Goal: Task Accomplishment & Management: Complete application form

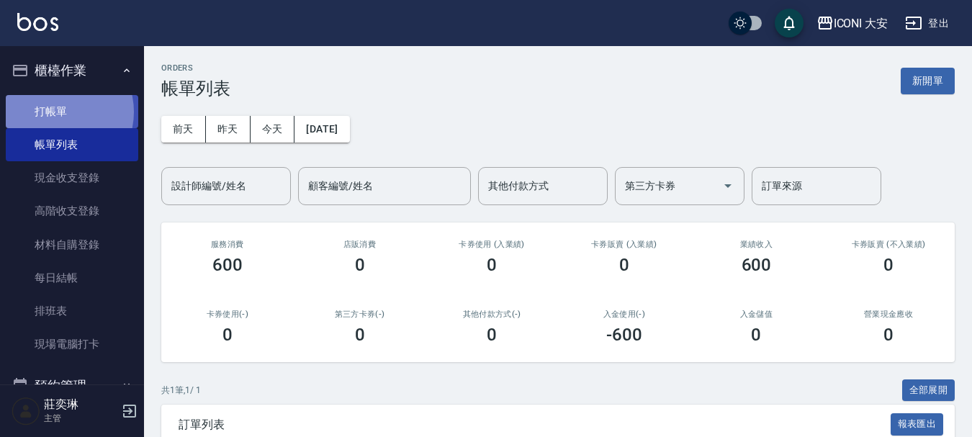
click at [54, 112] on link "打帳單" at bounding box center [72, 111] width 132 height 33
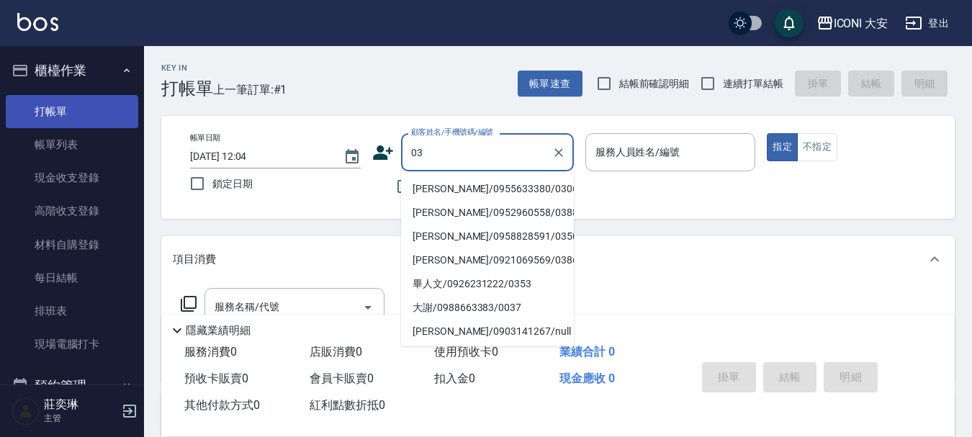
type input "0"
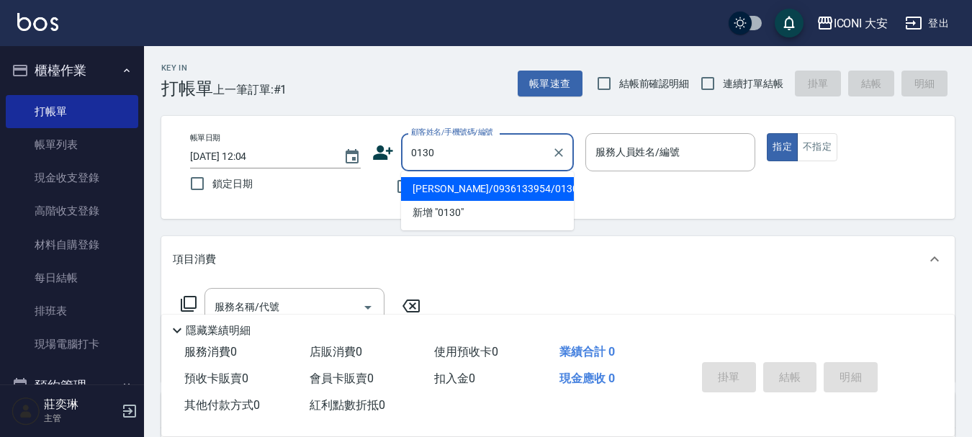
drag, startPoint x: 520, startPoint y: 192, endPoint x: 526, endPoint y: 186, distance: 8.7
click at [520, 192] on li "[PERSON_NAME]/0936133954/0130" at bounding box center [487, 189] width 173 height 24
type input "[PERSON_NAME]/0936133954/0130"
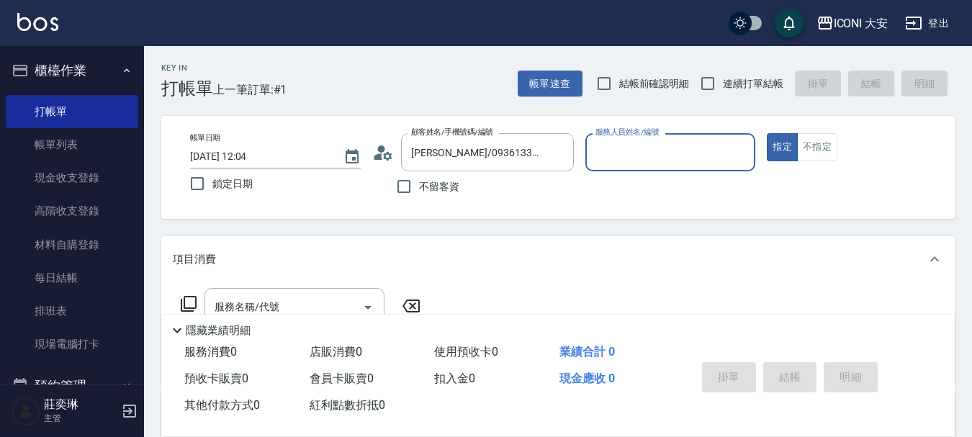
type input "Happy-9"
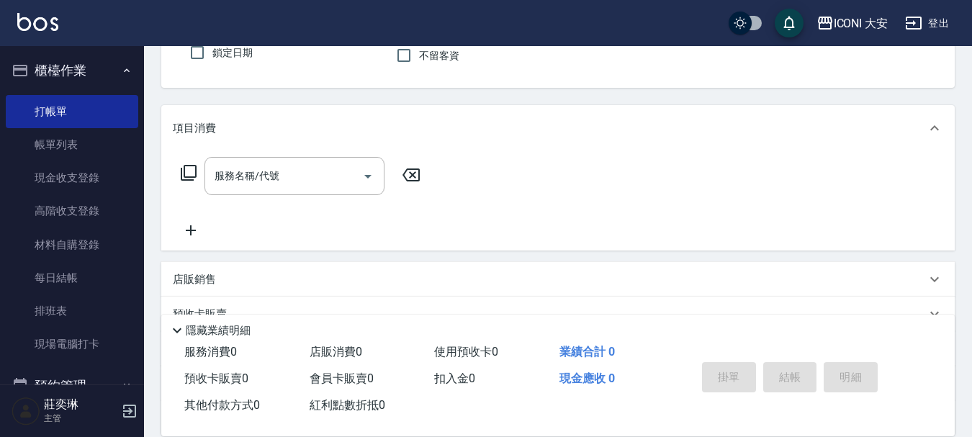
scroll to position [144, 0]
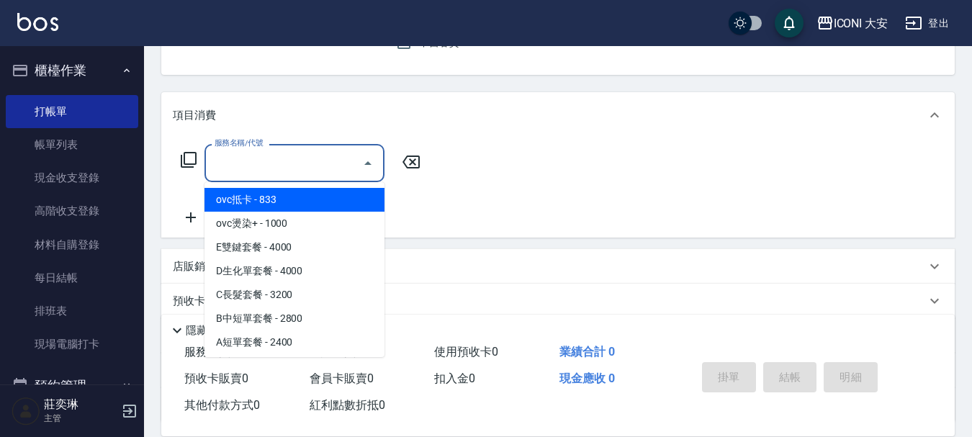
click at [308, 168] on input "服務名稱/代號" at bounding box center [283, 162] width 145 height 25
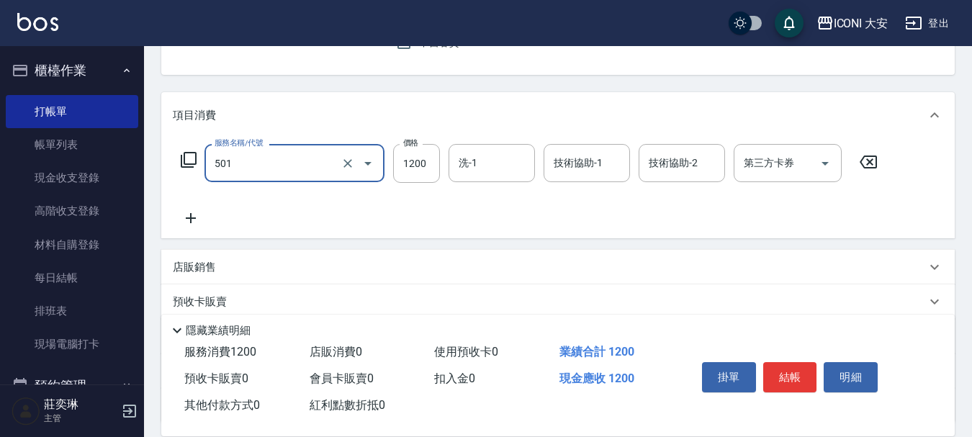
type input "染髮(501)"
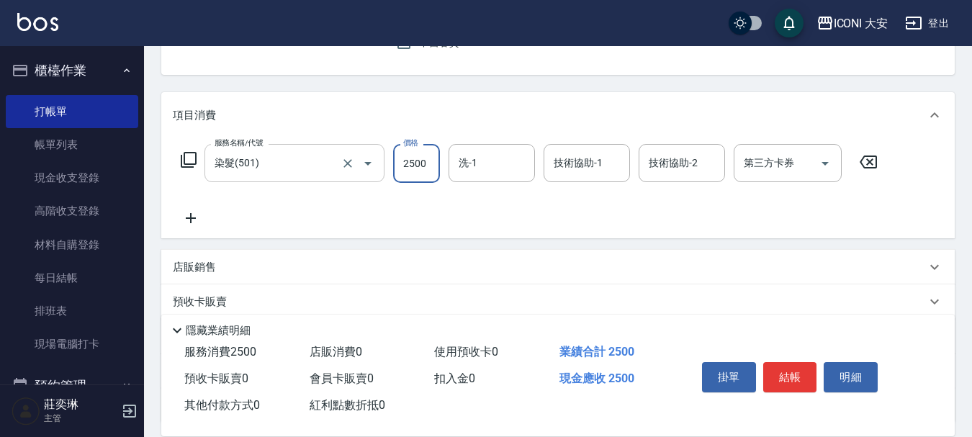
type input "2500"
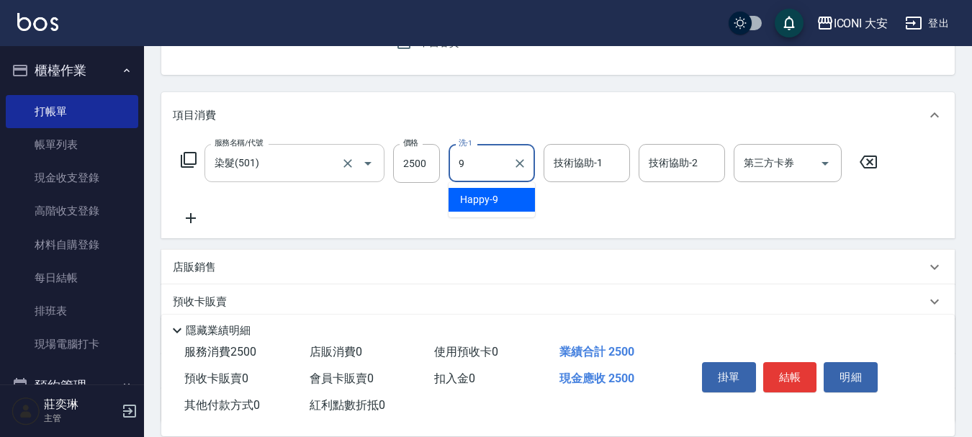
type input "Happy-9"
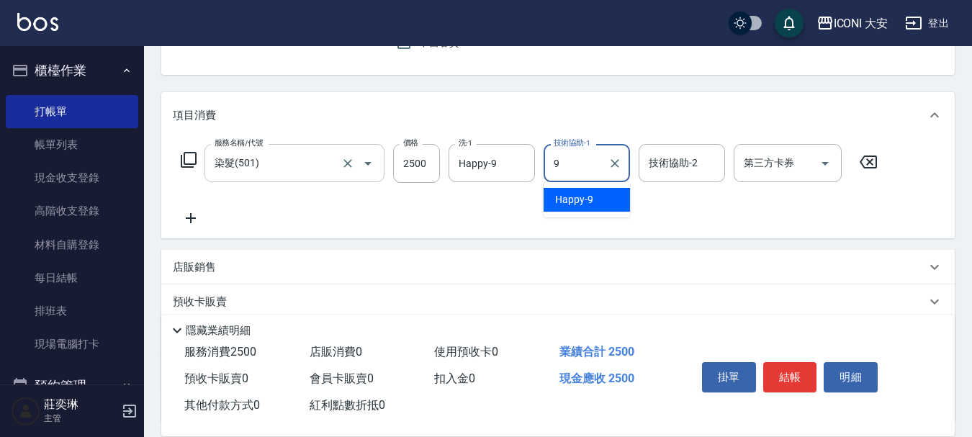
type input "Happy-9"
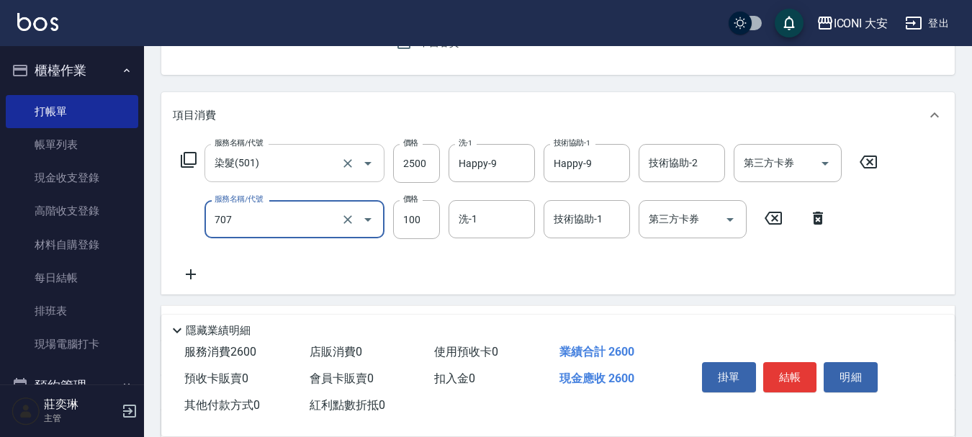
type input "瞬間護髮(707)"
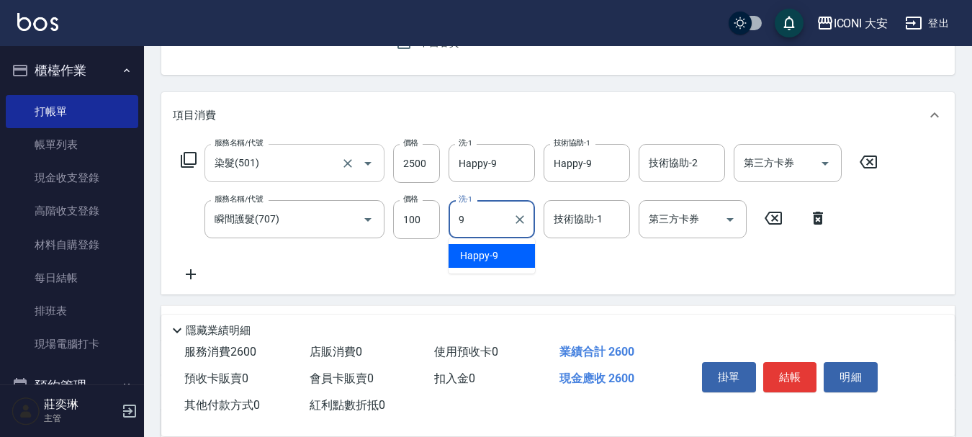
type input "Happy-9"
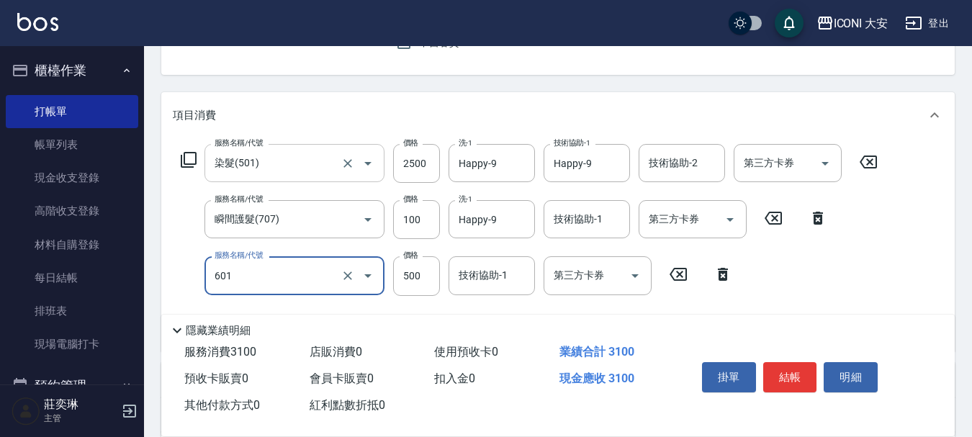
type input "護髮(自備)(601)"
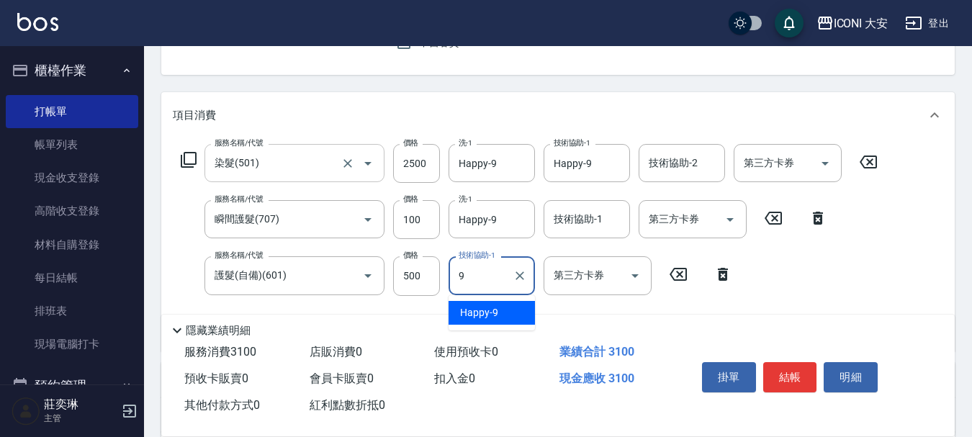
type input "Happy-9"
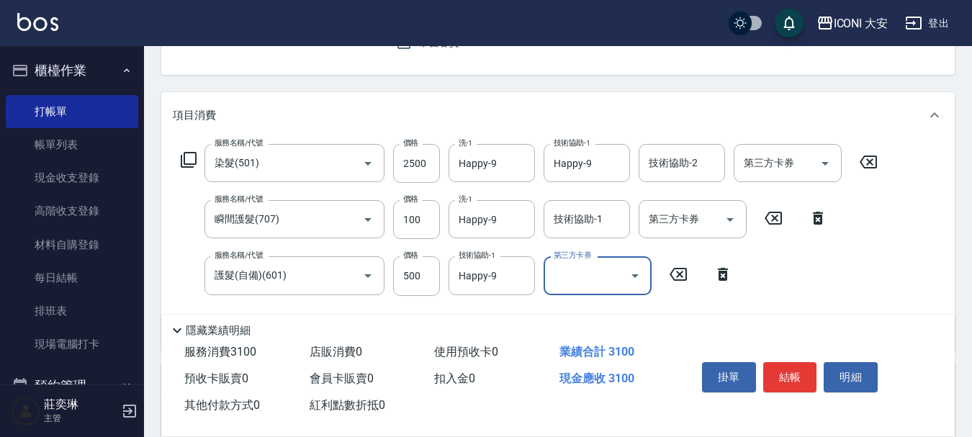
scroll to position [381, 0]
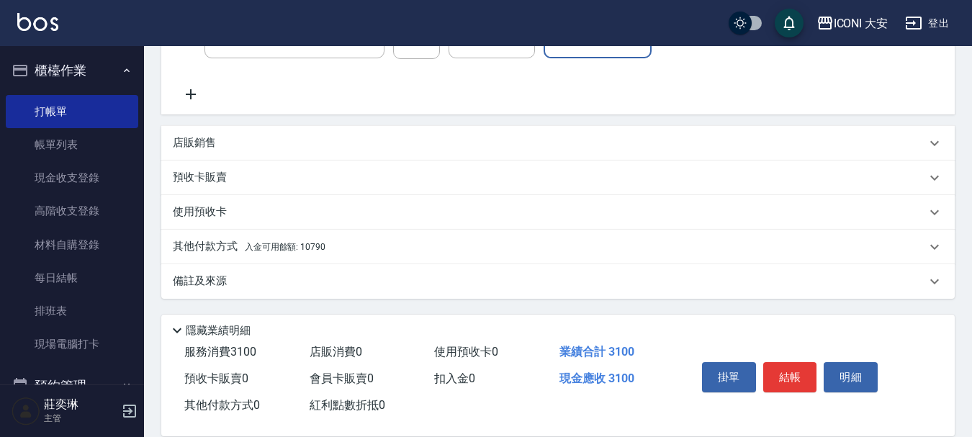
click at [305, 251] on span "入金可用餘額: 10790" at bounding box center [285, 247] width 81 height 10
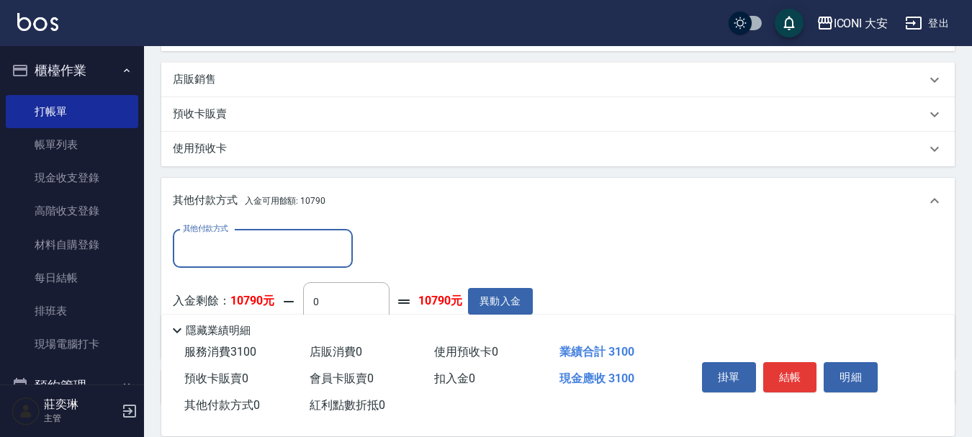
scroll to position [548, 0]
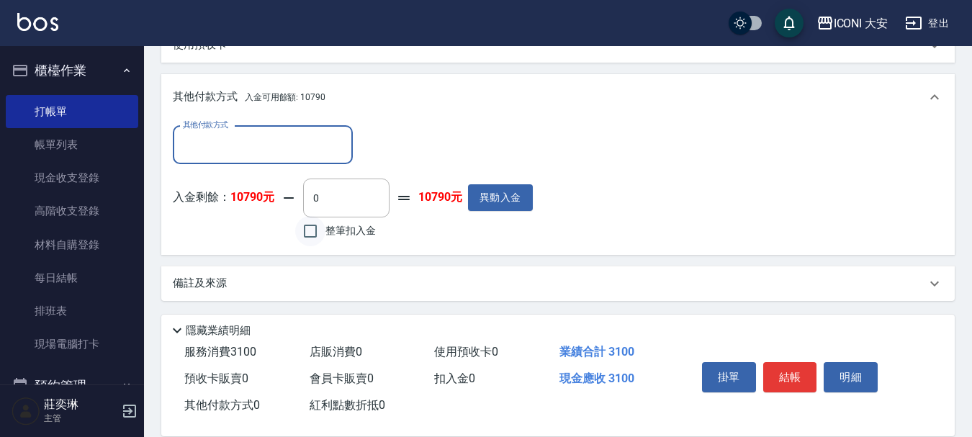
click at [316, 227] on input "整筆扣入金" at bounding box center [310, 231] width 30 height 30
checkbox input "true"
type input "3100"
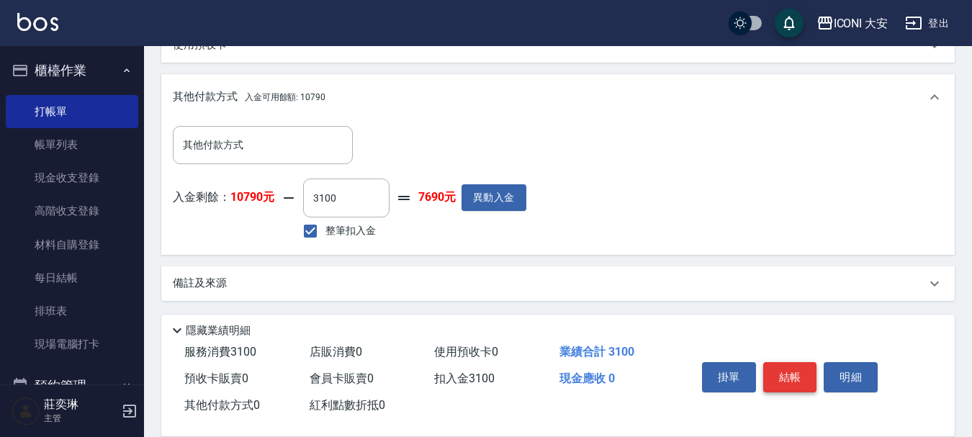
click at [775, 366] on button "結帳" at bounding box center [790, 377] width 54 height 30
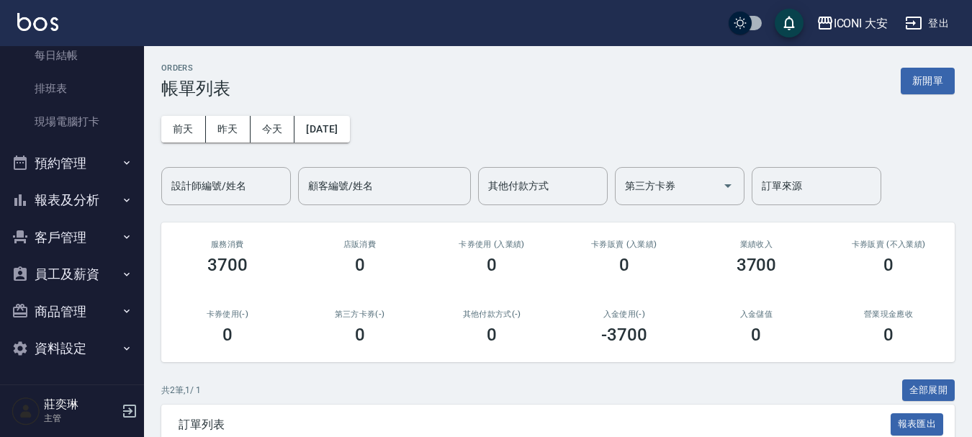
scroll to position [6, 0]
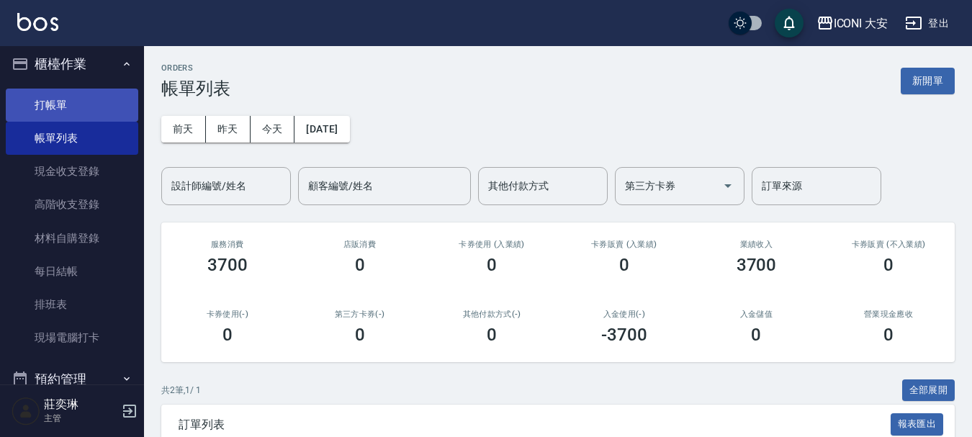
click at [65, 101] on link "打帳單" at bounding box center [72, 105] width 132 height 33
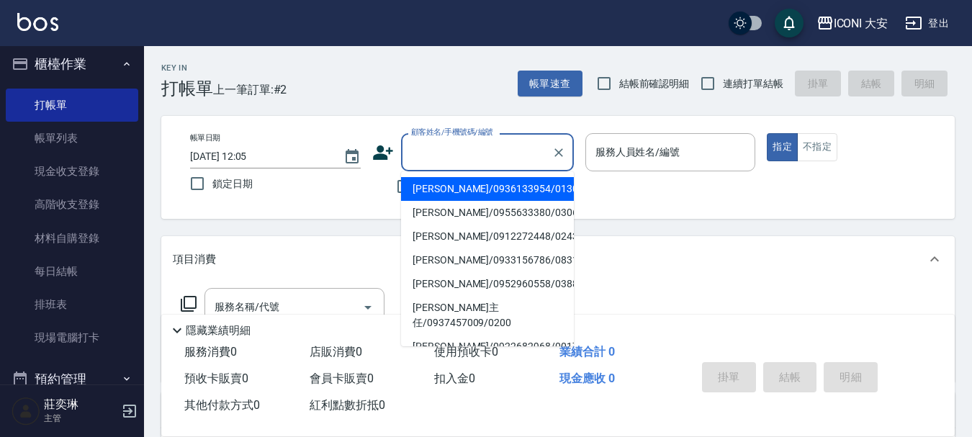
click at [451, 143] on input "顧客姓名/手機號碼/編號" at bounding box center [476, 152] width 138 height 25
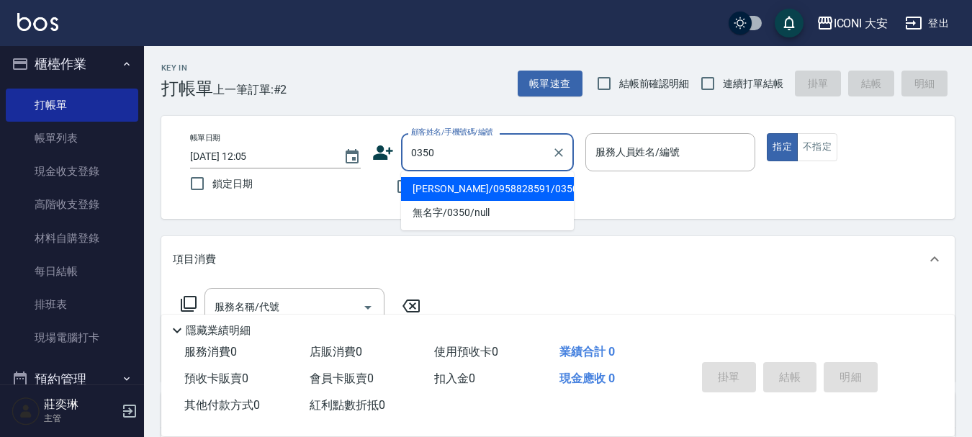
click at [477, 186] on li "[PERSON_NAME]/0958828591/0350" at bounding box center [487, 189] width 173 height 24
type input "[PERSON_NAME]/0958828591/0350"
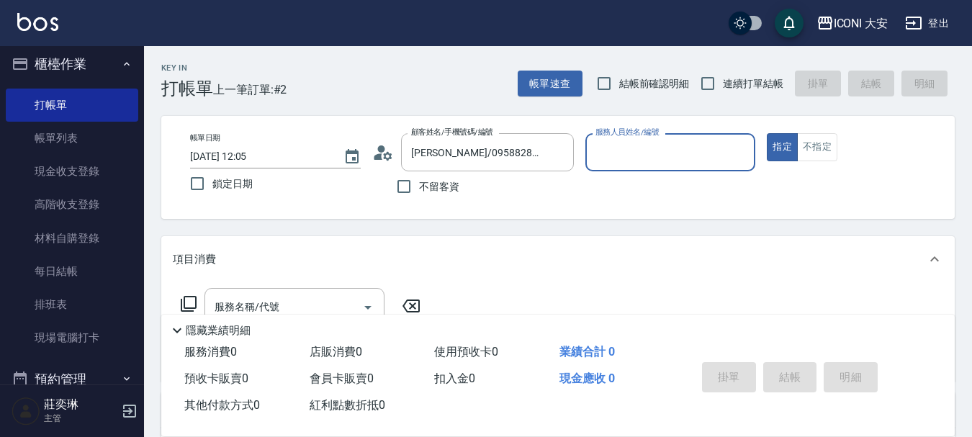
type input "[PERSON_NAME]曾姐-2"
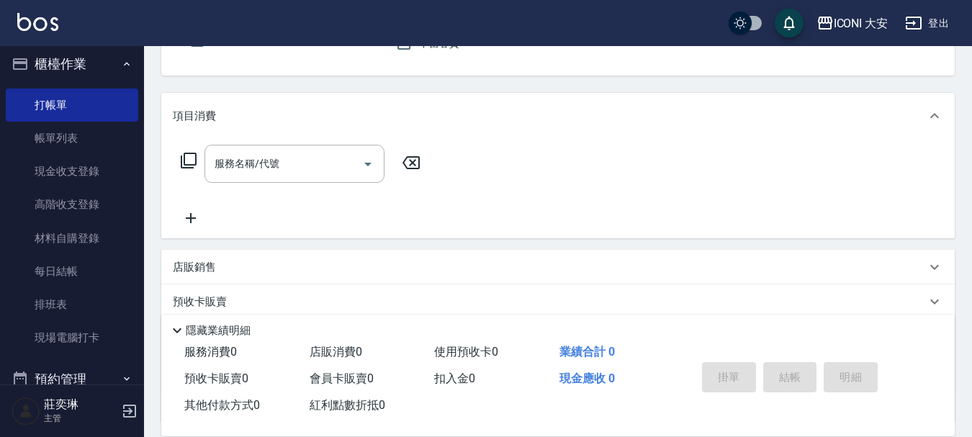
scroll to position [144, 0]
click at [299, 156] on input "服務名稱/代號" at bounding box center [283, 162] width 145 height 25
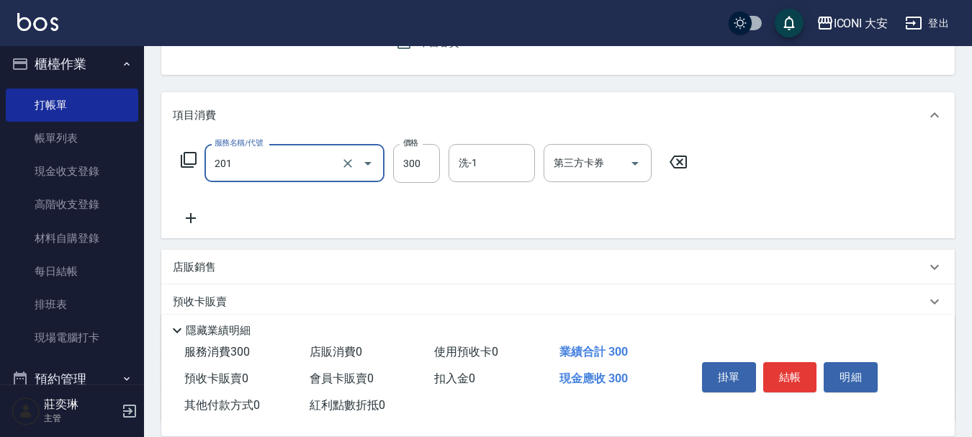
type input "張.曾洗髮　(201)"
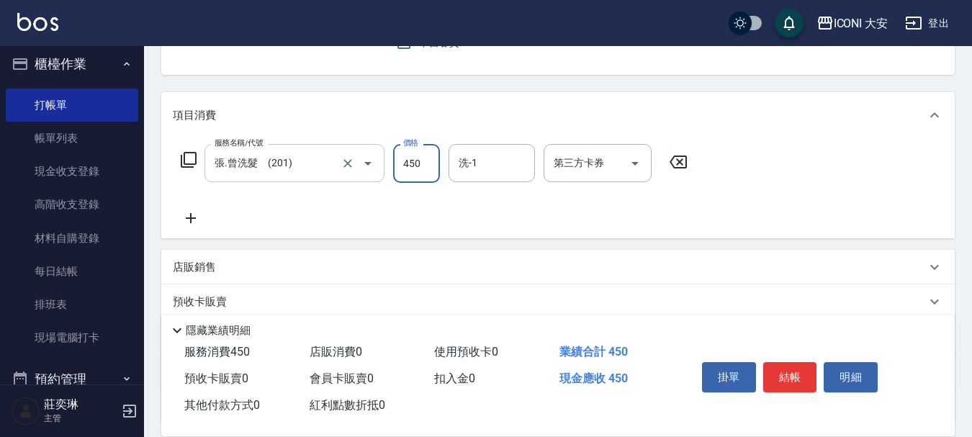
type input "450"
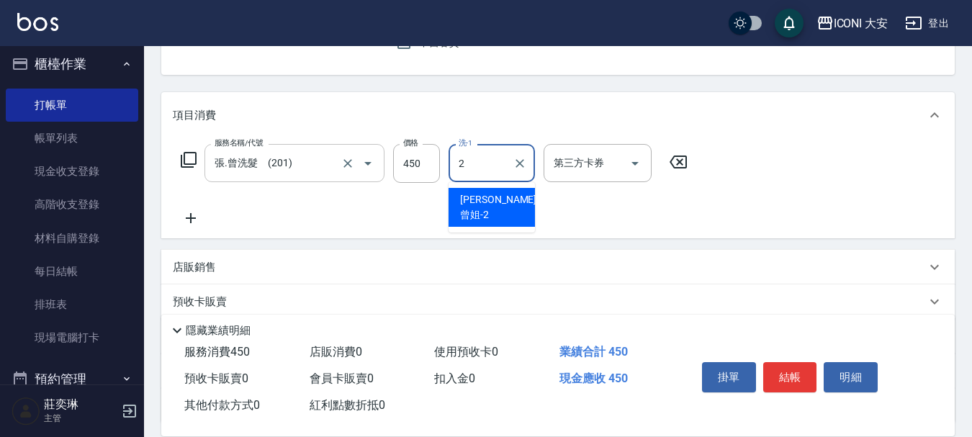
type input "[PERSON_NAME]曾姐-2"
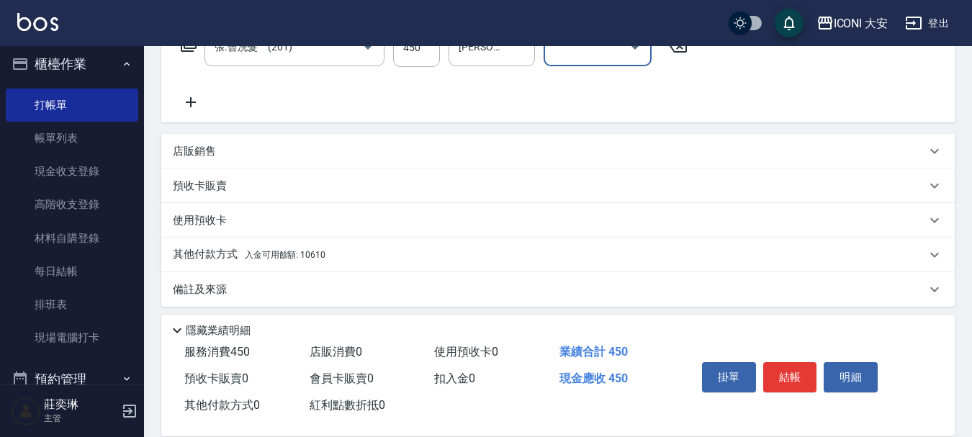
scroll to position [268, 0]
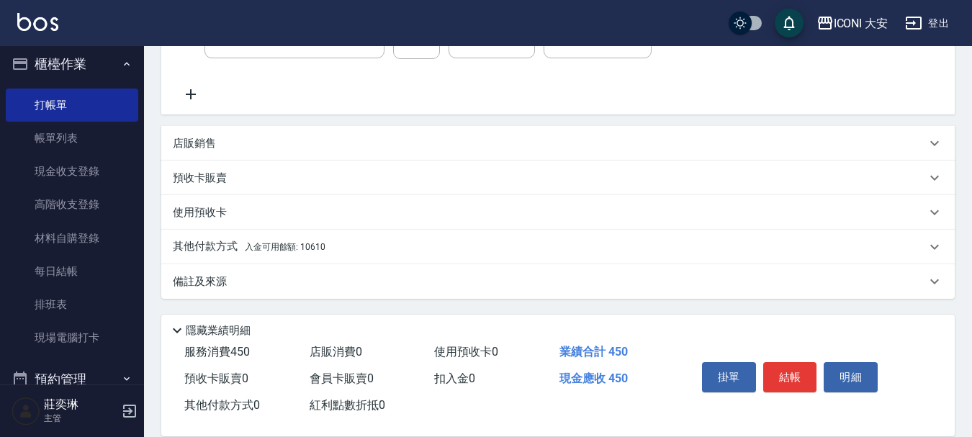
drag, startPoint x: 285, startPoint y: 242, endPoint x: 379, endPoint y: 230, distance: 94.4
click at [288, 243] on span "入金可用餘額: 10610" at bounding box center [285, 247] width 81 height 10
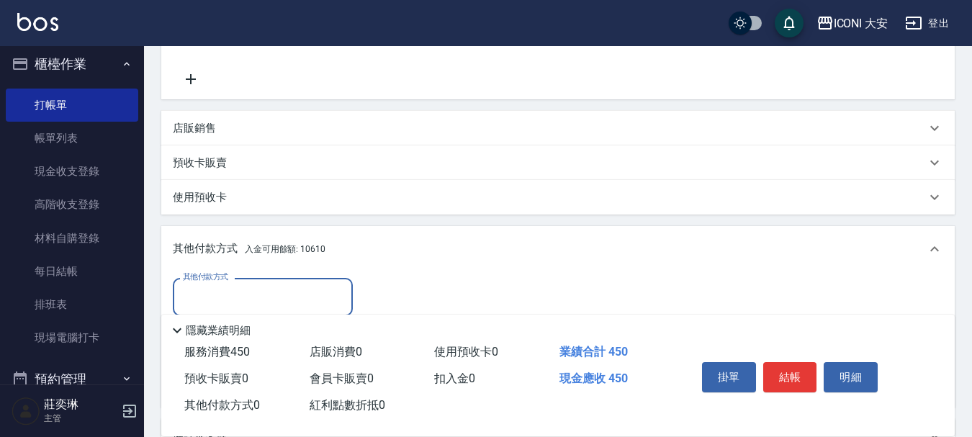
scroll to position [438, 0]
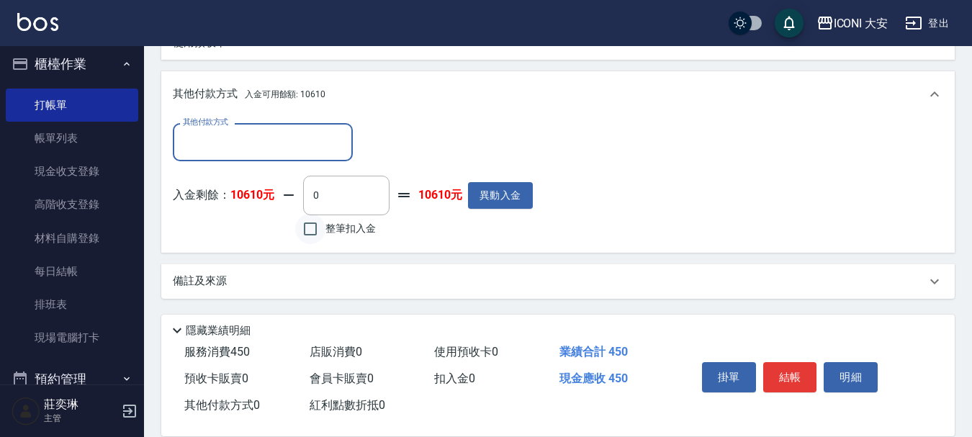
click at [310, 224] on input "整筆扣入金" at bounding box center [310, 229] width 30 height 30
checkbox input "true"
type input "450"
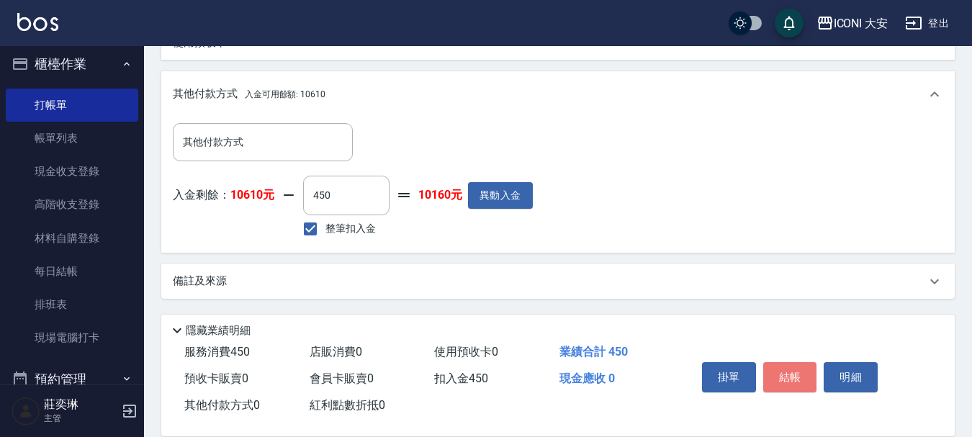
click at [778, 366] on button "結帳" at bounding box center [790, 377] width 54 height 30
